Goal: Task Accomplishment & Management: Manage account settings

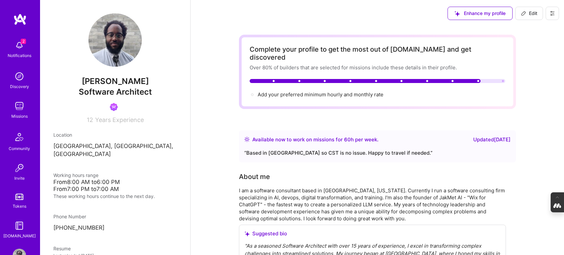
click at [556, 10] on button at bounding box center [552, 13] width 13 height 13
click at [518, 64] on button "Log Out" at bounding box center [534, 62] width 50 height 17
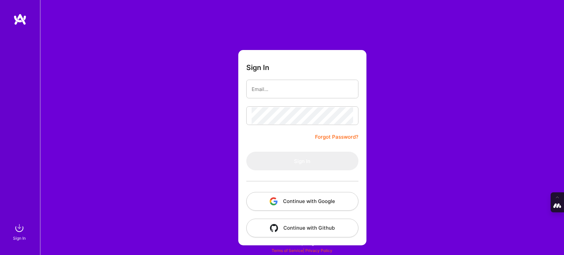
click at [294, 205] on button "Continue with Google" at bounding box center [302, 201] width 112 height 19
click at [309, 206] on button "Continue with Google" at bounding box center [302, 201] width 112 height 19
